Goal: Check status: Check status

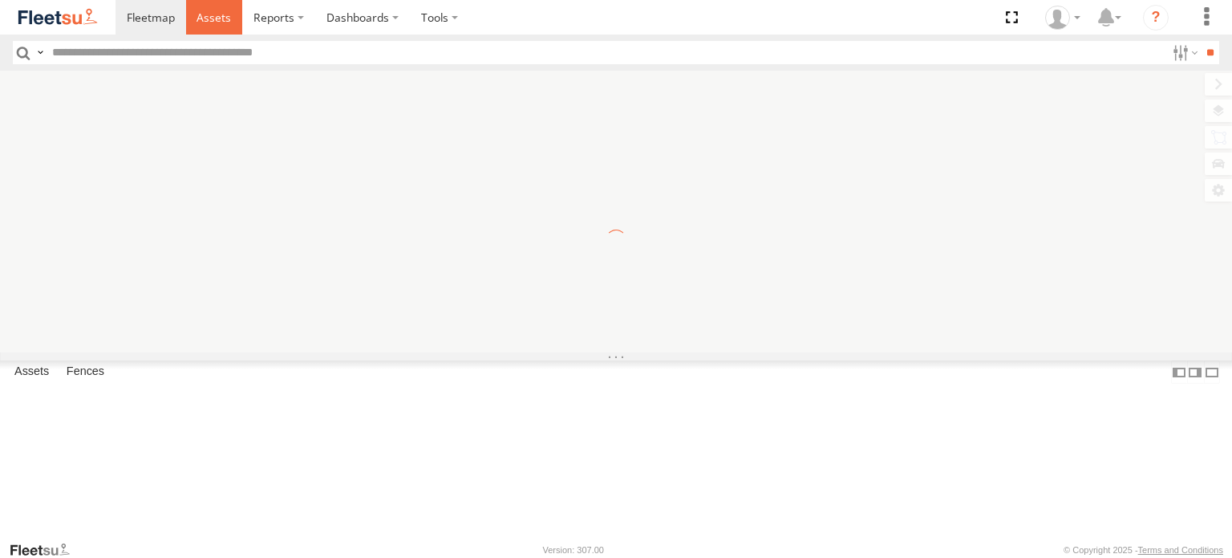
click at [215, 18] on span at bounding box center [214, 17] width 35 height 15
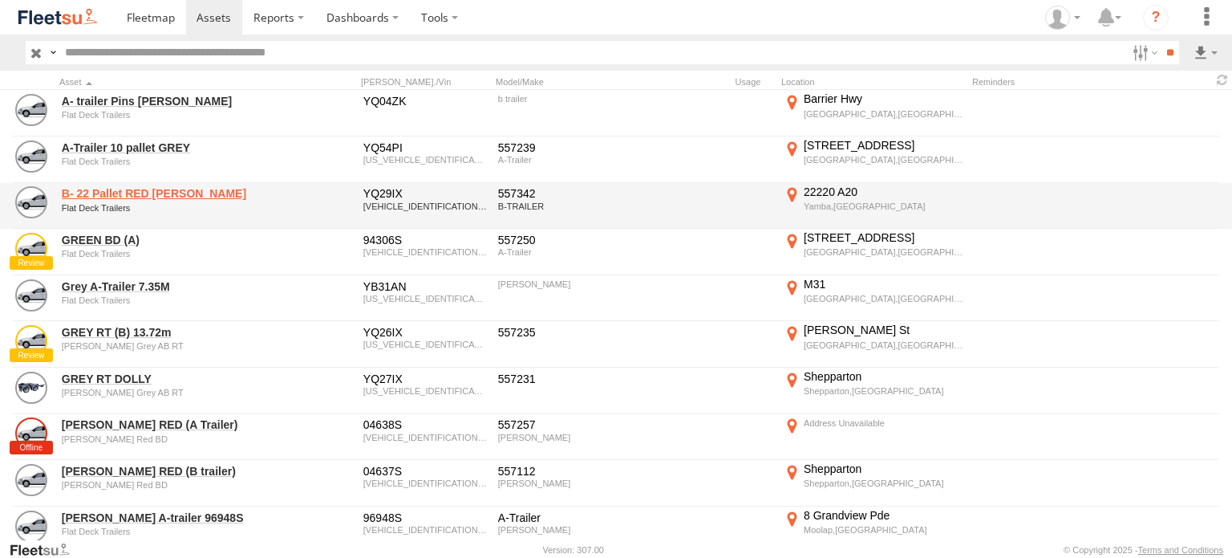
click at [170, 191] on link "B- 22 Pallet RED BARKER" at bounding box center [172, 193] width 220 height 14
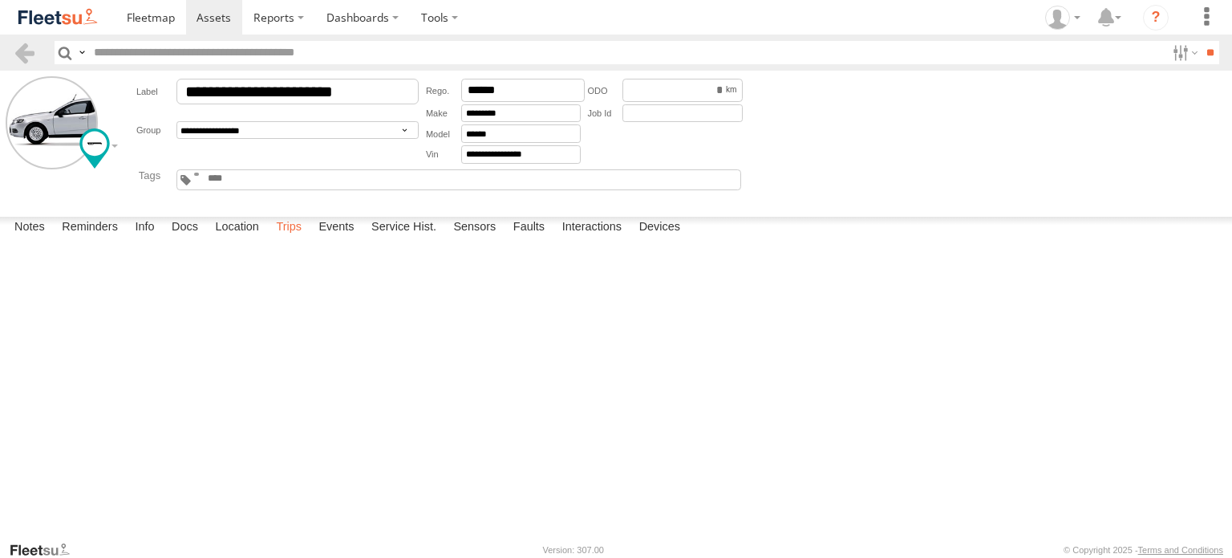
click at [292, 239] on label "Trips" at bounding box center [289, 228] width 42 height 22
click at [246, 239] on label "Location" at bounding box center [237, 228] width 60 height 22
click at [601, 239] on label "Interactions" at bounding box center [592, 228] width 76 height 22
click at [343, 239] on label "Events" at bounding box center [336, 228] width 51 height 22
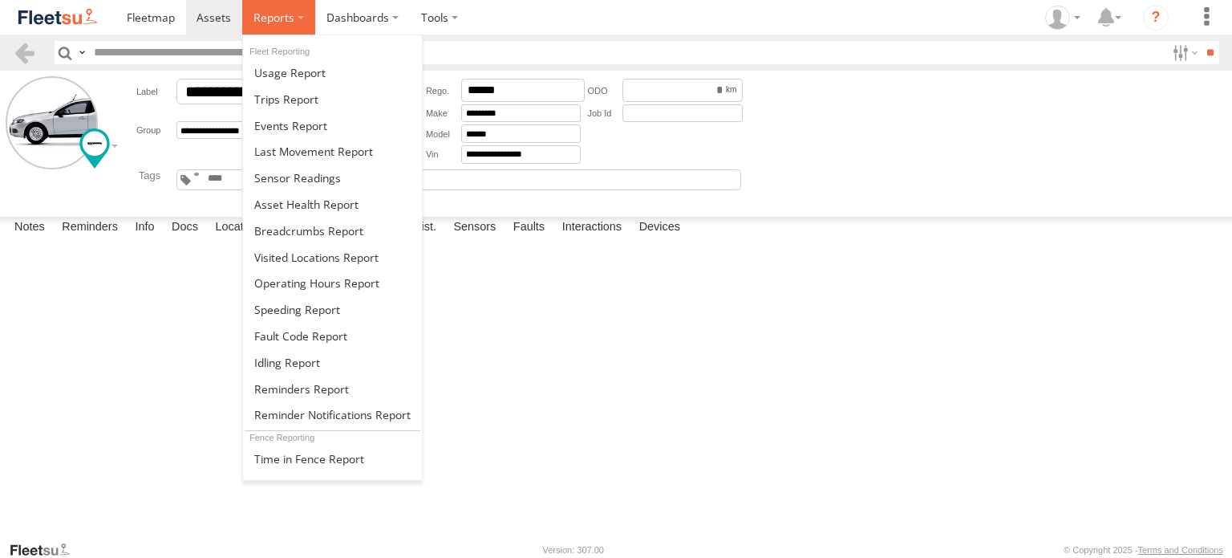
click at [297, 25] on label at bounding box center [278, 17] width 73 height 35
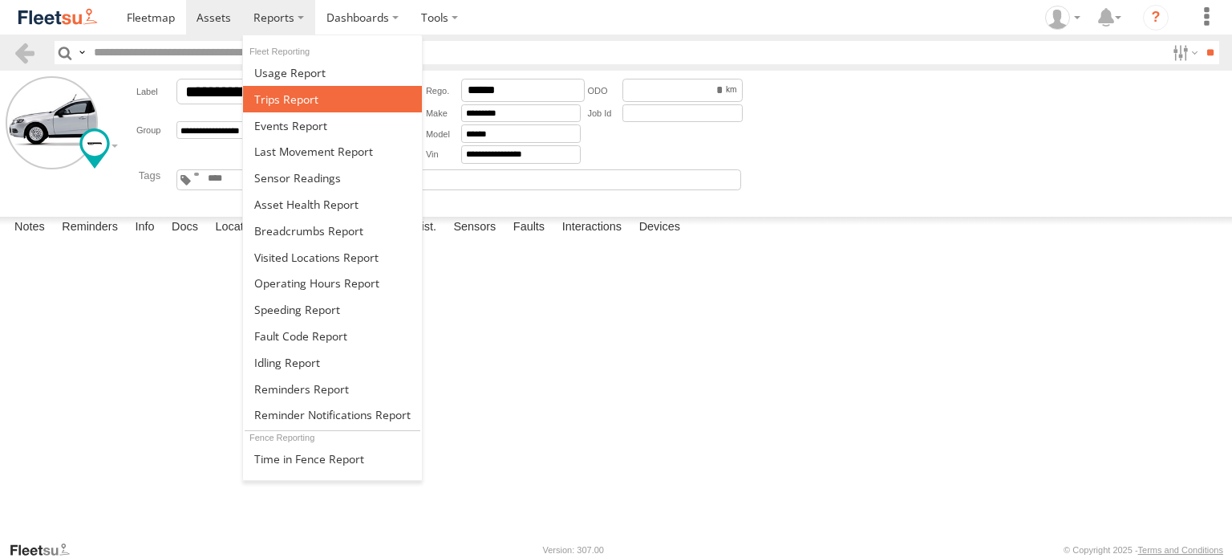
click at [293, 101] on span at bounding box center [286, 98] width 64 height 15
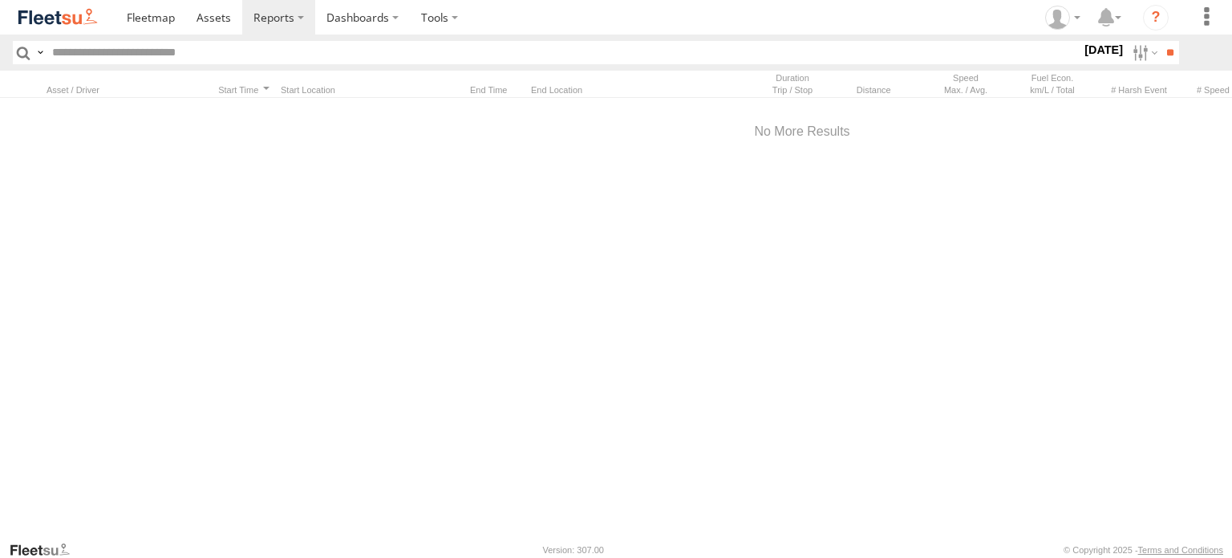
click at [1110, 56] on label "[DATE]" at bounding box center [1104, 50] width 45 height 18
click at [0, 0] on label at bounding box center [0, 0] width 0 height 0
click at [1170, 50] on input "**" at bounding box center [1170, 52] width 18 height 23
click at [110, 92] on div at bounding box center [127, 89] width 160 height 11
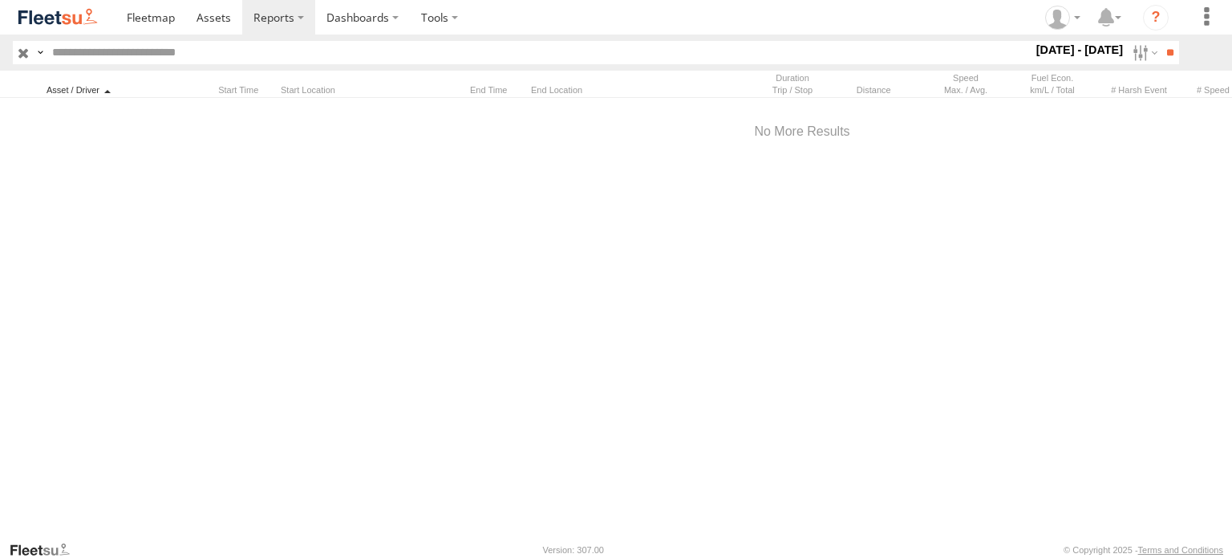
click at [99, 92] on div at bounding box center [127, 89] width 160 height 11
click at [79, 92] on div at bounding box center [127, 89] width 160 height 11
click at [209, 26] on link at bounding box center [214, 17] width 57 height 35
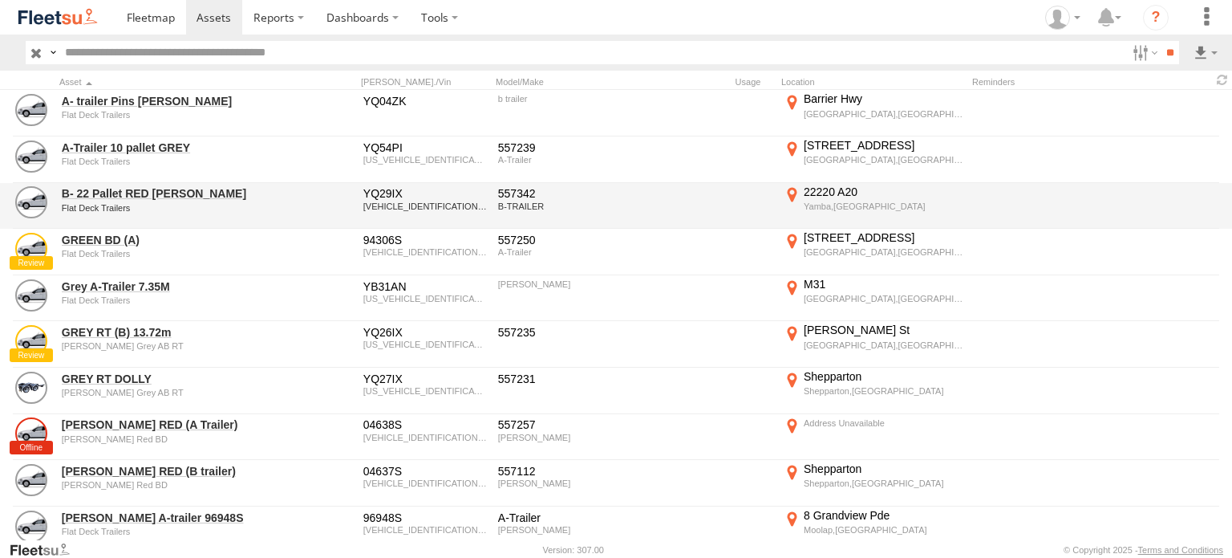
click at [388, 194] on div "YQ29IX" at bounding box center [425, 193] width 124 height 14
click at [120, 189] on link "B- 22 Pallet RED BARKER" at bounding box center [172, 193] width 220 height 14
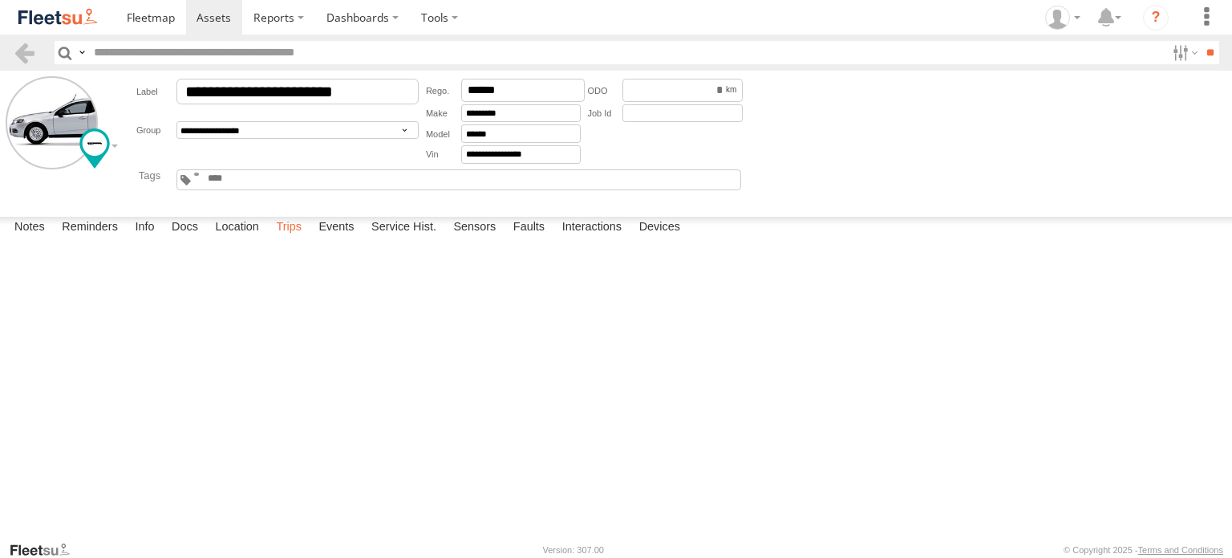
click at [290, 239] on label "Trips" at bounding box center [289, 228] width 42 height 22
click at [0, 0] on div "Start Time" at bounding box center [0, 0] width 0 height 0
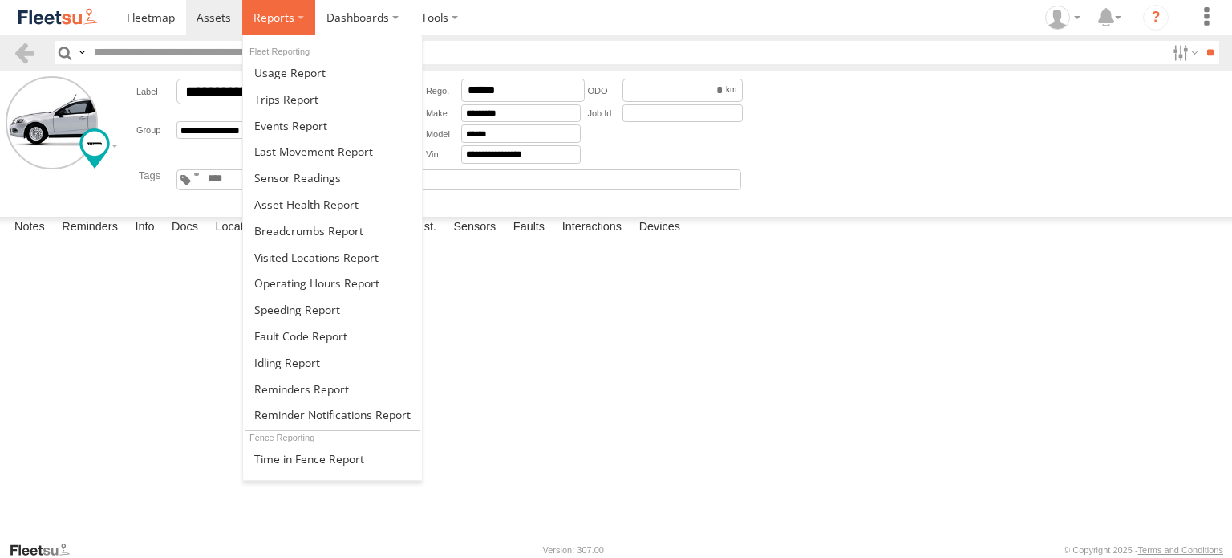
click at [291, 26] on label at bounding box center [278, 17] width 73 height 35
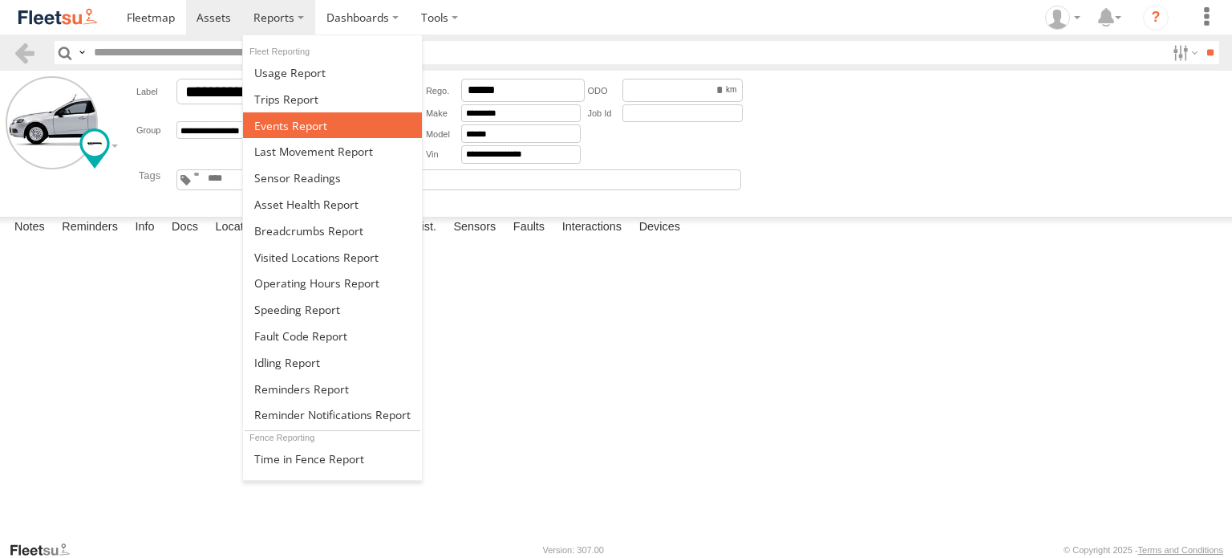
click at [289, 120] on span at bounding box center [290, 125] width 73 height 15
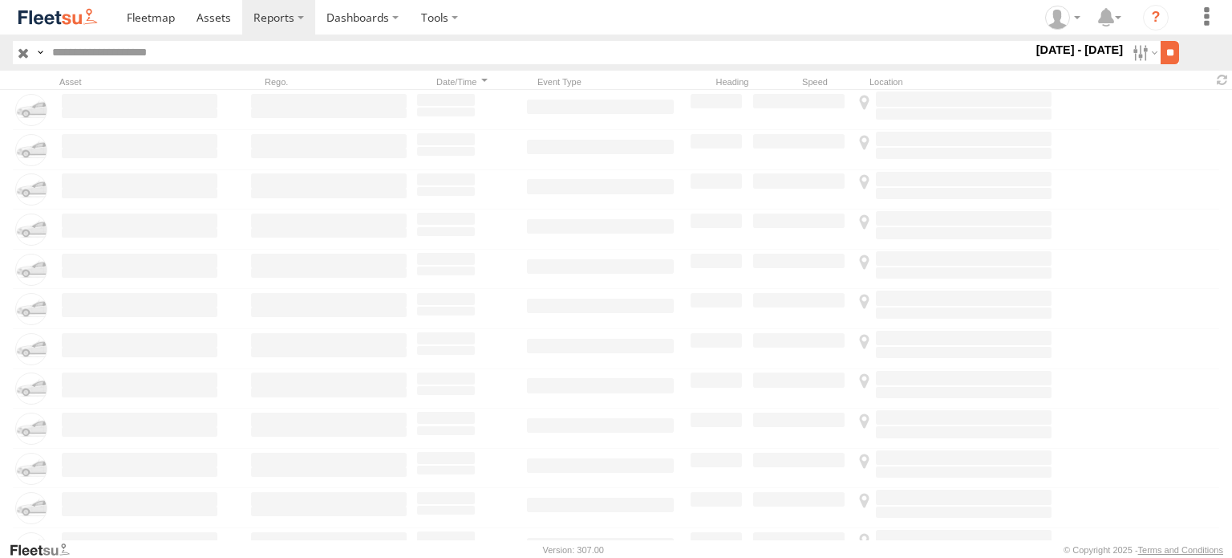
click at [1169, 57] on input "**" at bounding box center [1170, 52] width 18 height 23
